Goal: Task Accomplishment & Management: Manage account settings

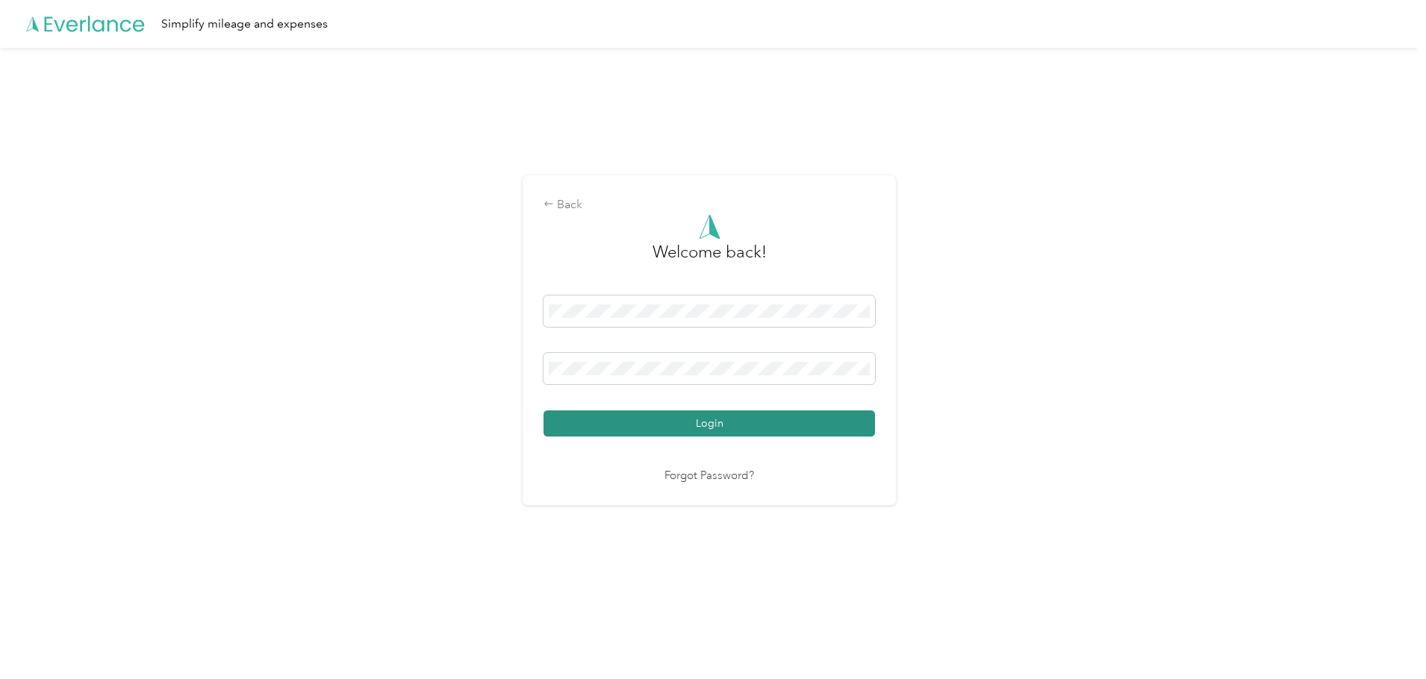
click at [708, 424] on button "Login" at bounding box center [708, 424] width 331 height 26
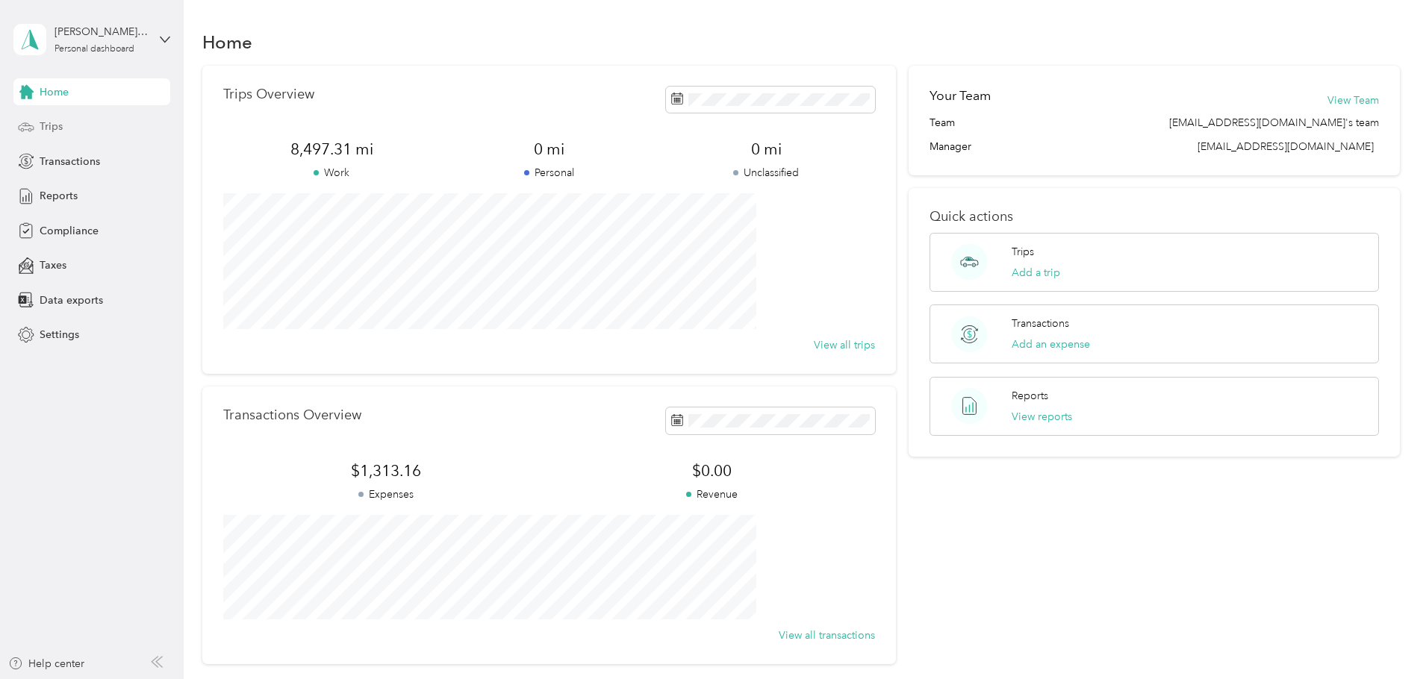
click at [42, 120] on span "Trips" at bounding box center [51, 127] width 23 height 16
